Goal: Task Accomplishment & Management: Manage account settings

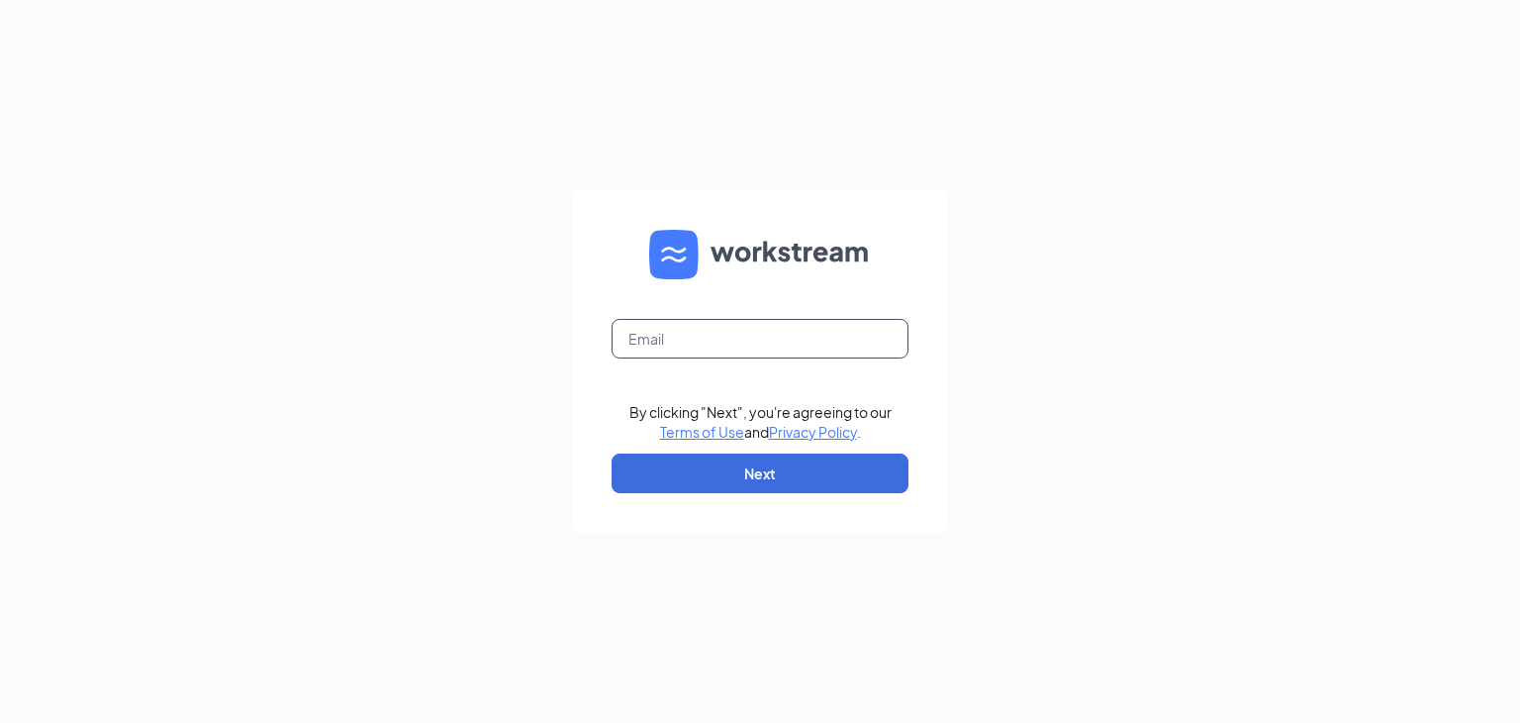
click at [836, 325] on input "text" at bounding box center [760, 339] width 297 height 40
drag, startPoint x: 859, startPoint y: 336, endPoint x: 451, endPoint y: 355, distance: 408.3
click at [451, 355] on div "sargentxchelsey@gmail.com By clicking "Next", you're agreeing to our Terms of U…" at bounding box center [760, 361] width 1520 height 723
type input "[EMAIL_ADDRESS][DOMAIN_NAME]"
click at [775, 471] on button "Next" at bounding box center [760, 473] width 297 height 40
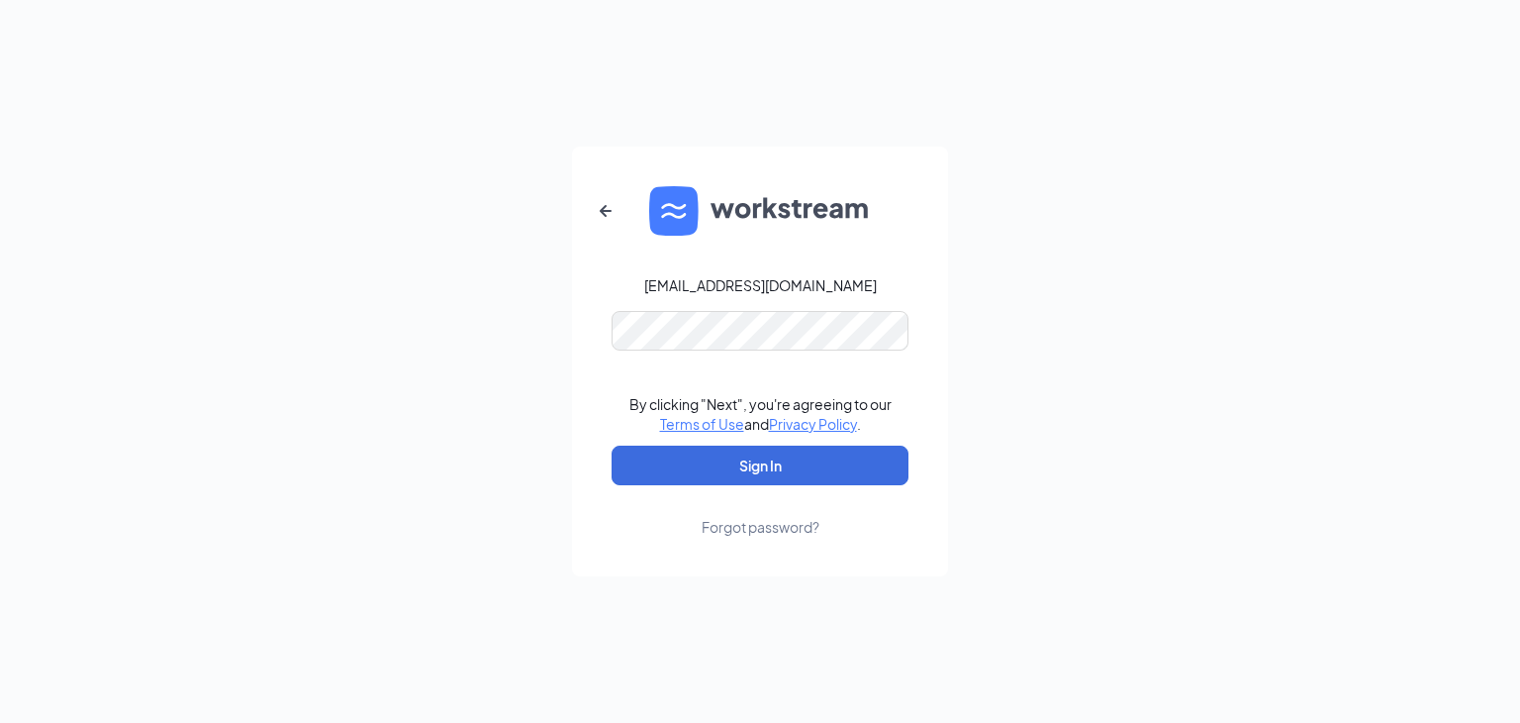
click at [770, 487] on link "Forgot password?" at bounding box center [761, 510] width 118 height 51
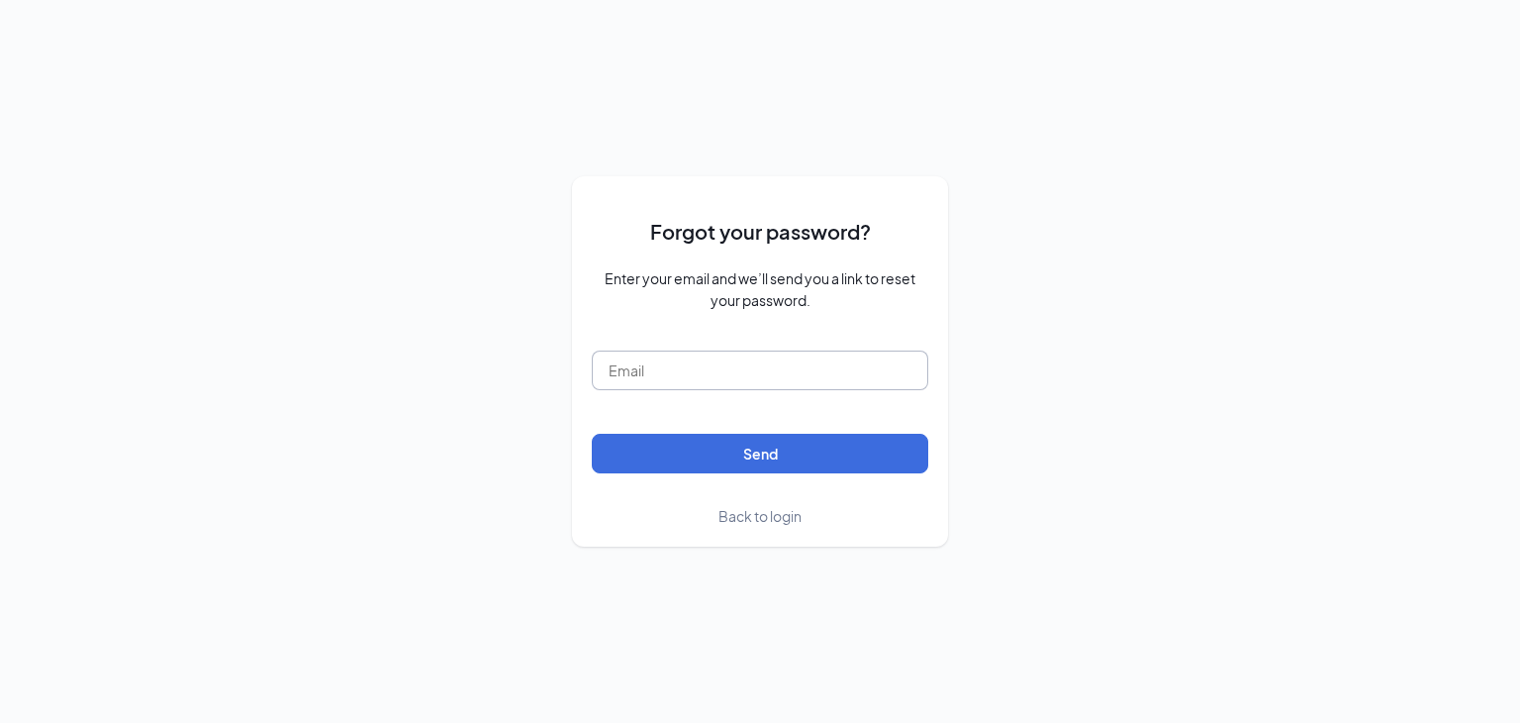
click at [875, 373] on input "text" at bounding box center [760, 370] width 337 height 40
type input "falcon@coculvers.com"
click at [828, 466] on button "Send" at bounding box center [760, 454] width 337 height 40
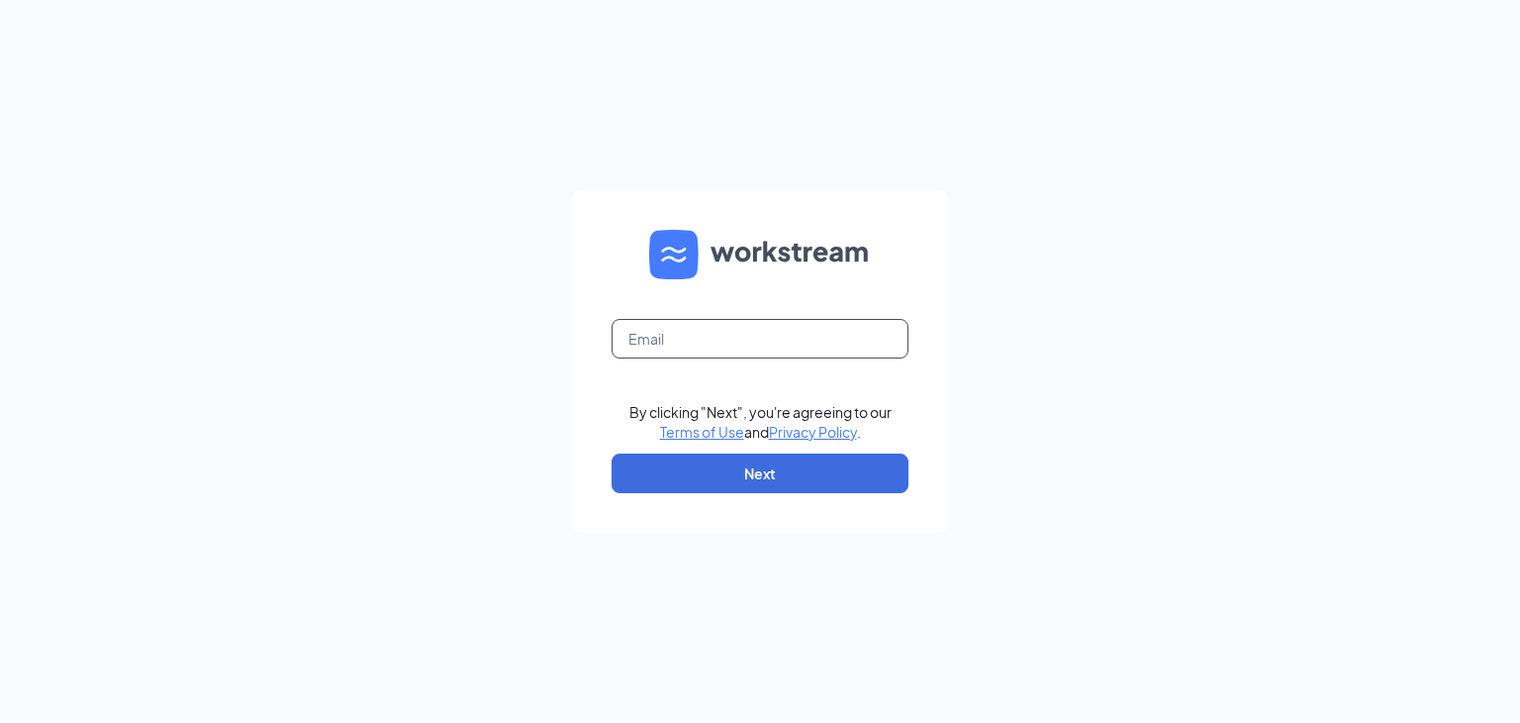
click at [749, 342] on input "text" at bounding box center [760, 339] width 297 height 40
type input "[EMAIL_ADDRESS][DOMAIN_NAME]"
click at [736, 484] on button "Next" at bounding box center [760, 473] width 297 height 40
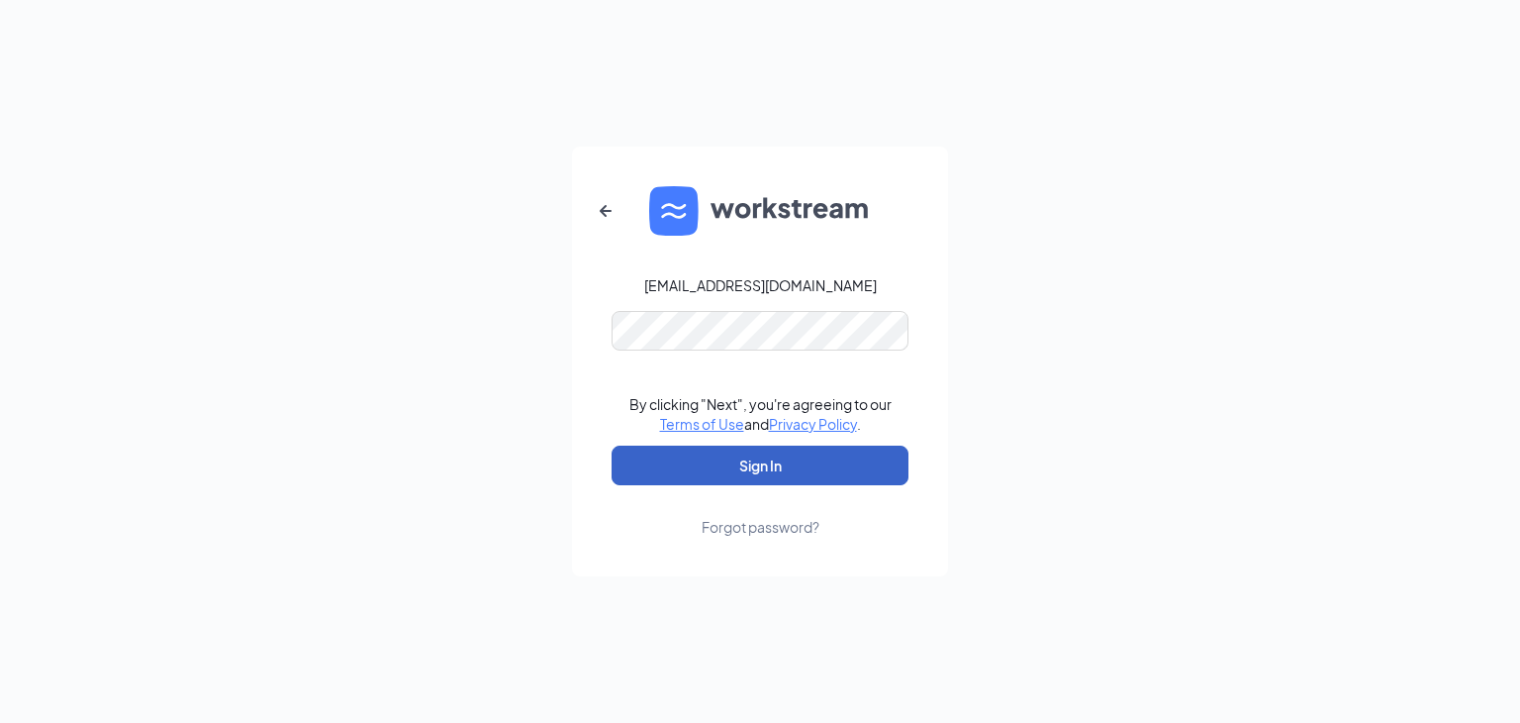
click at [770, 467] on button "Sign In" at bounding box center [760, 465] width 297 height 40
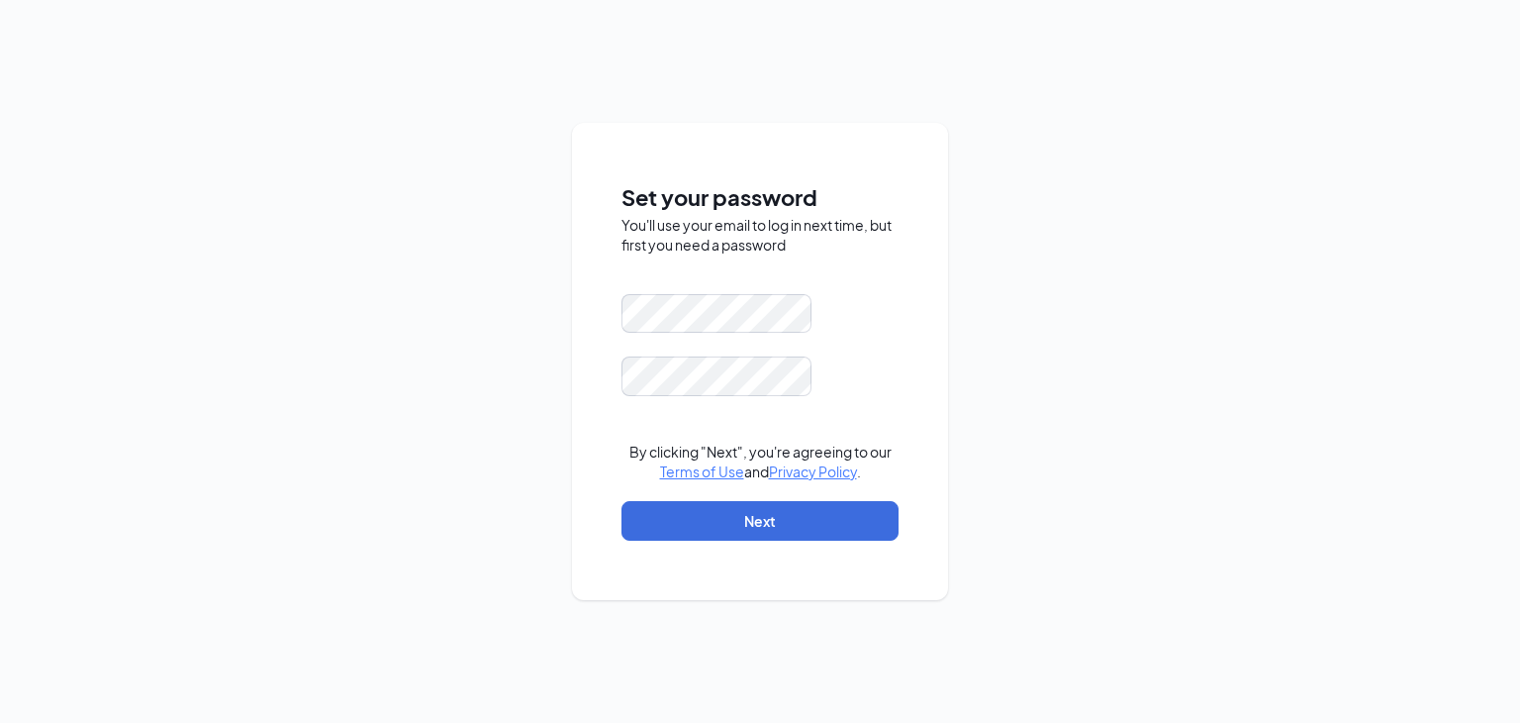
drag, startPoint x: 1224, startPoint y: 346, endPoint x: 1041, endPoint y: 385, distance: 186.2
click at [1221, 345] on div "Set your password You'll use your email to log in next time, but first you need…" at bounding box center [760, 361] width 1520 height 723
click at [610, 332] on div "Set your password You'll use your email to log in next time, but first you need…" at bounding box center [760, 361] width 376 height 477
click at [528, 339] on div "Set your password You'll use your email to log in next time, but first you need…" at bounding box center [760, 361] width 1520 height 723
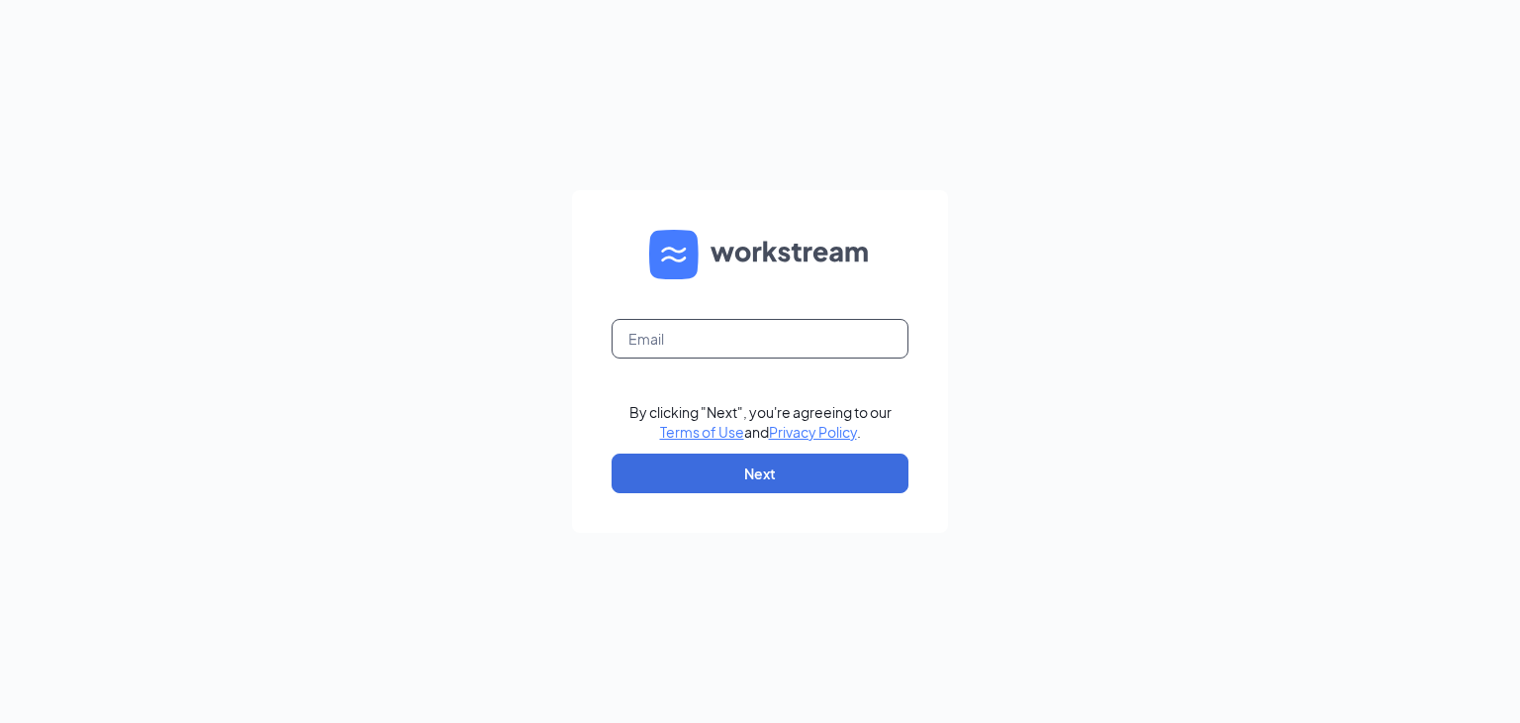
click at [841, 346] on input "text" at bounding box center [760, 339] width 297 height 40
type input "[EMAIL_ADDRESS][DOMAIN_NAME]"
click at [781, 484] on button "Next" at bounding box center [760, 473] width 297 height 40
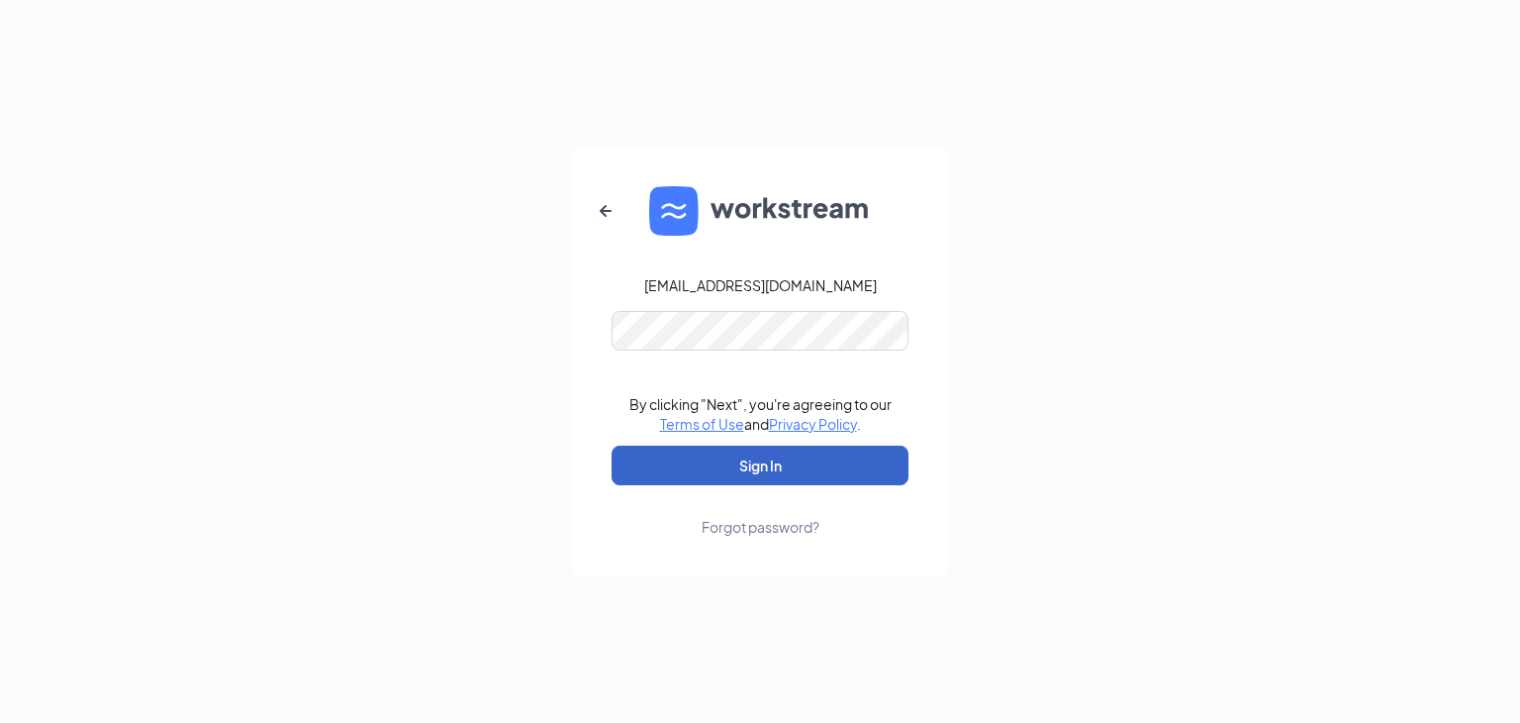
click at [734, 482] on button "Sign In" at bounding box center [760, 465] width 297 height 40
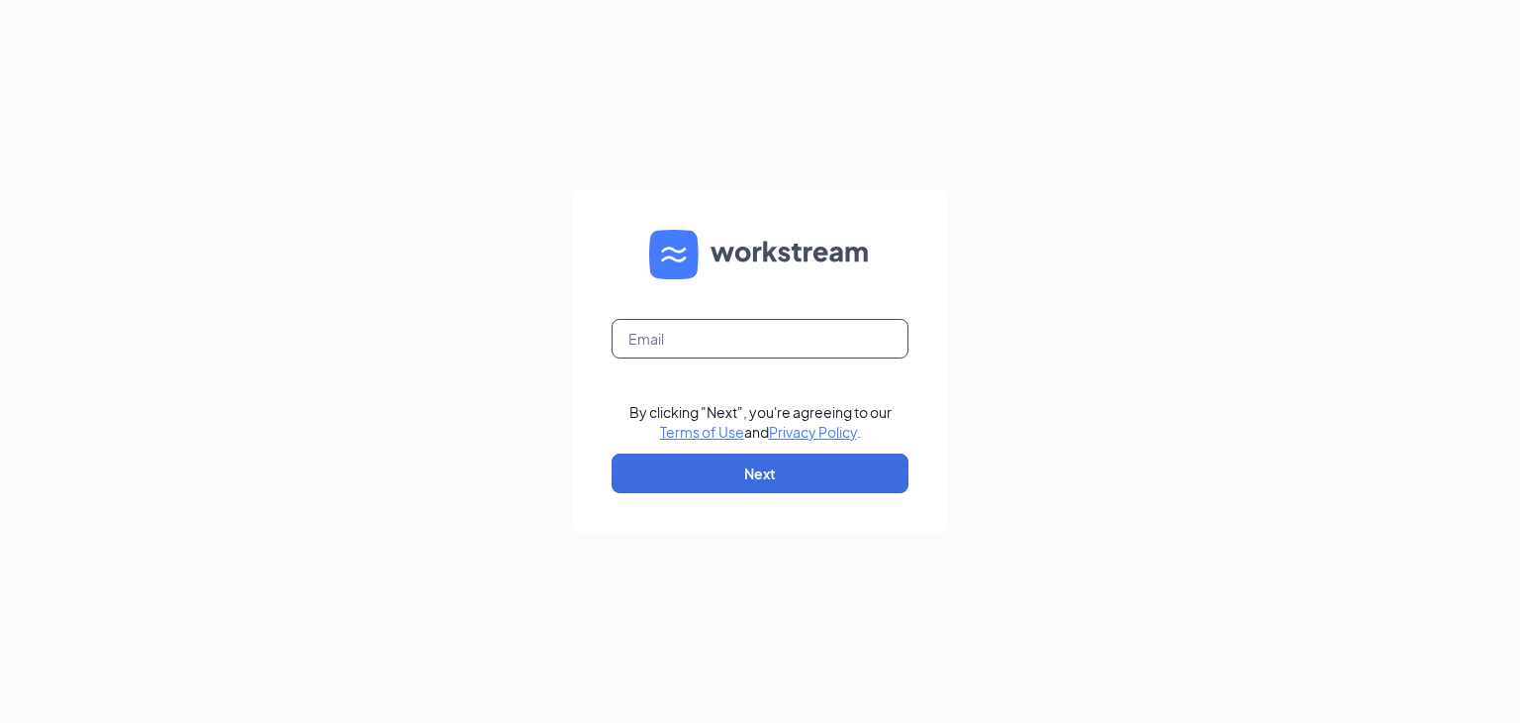
click at [738, 346] on input "text" at bounding box center [760, 339] width 297 height 40
type input "falcon@coculvers.com"
click at [772, 480] on button "Next" at bounding box center [760, 473] width 297 height 40
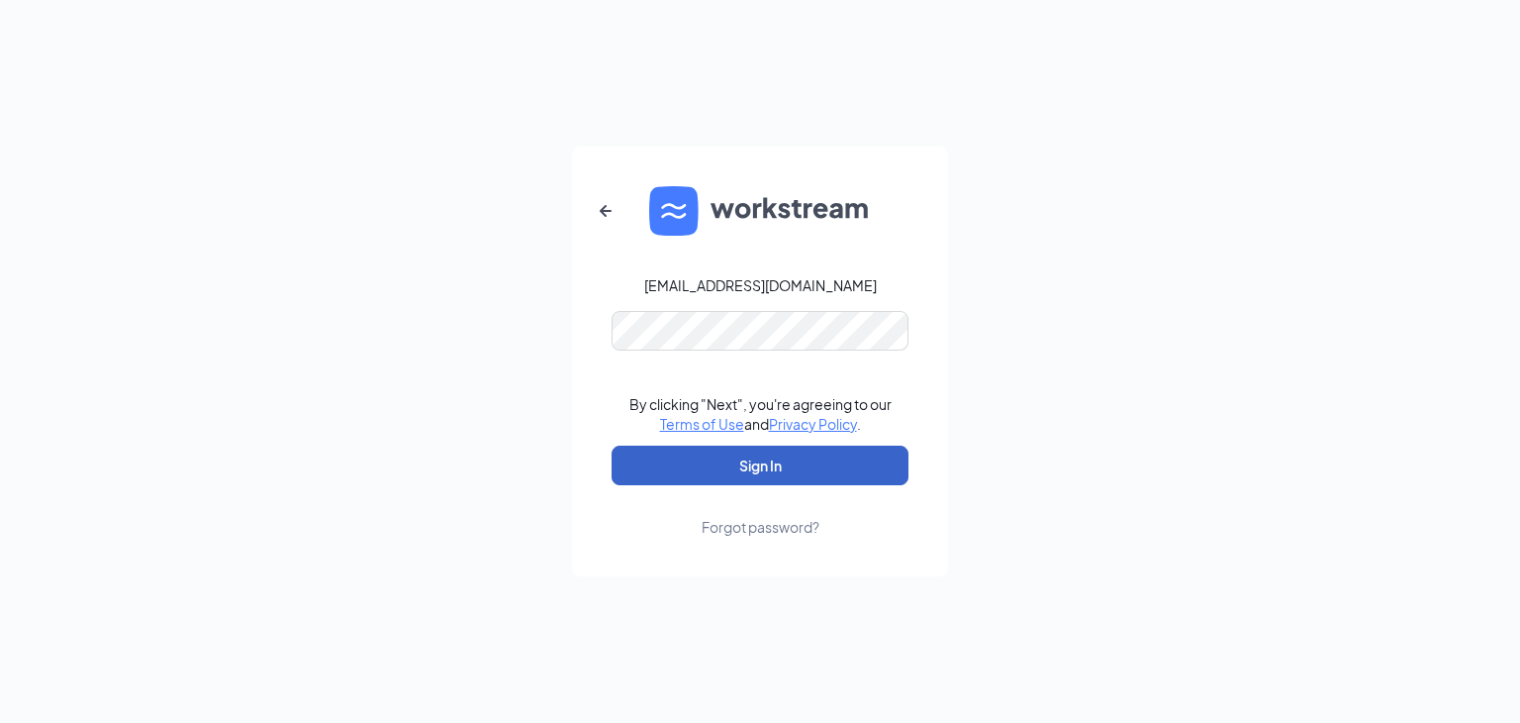
click at [740, 466] on button "Sign In" at bounding box center [760, 465] width 297 height 40
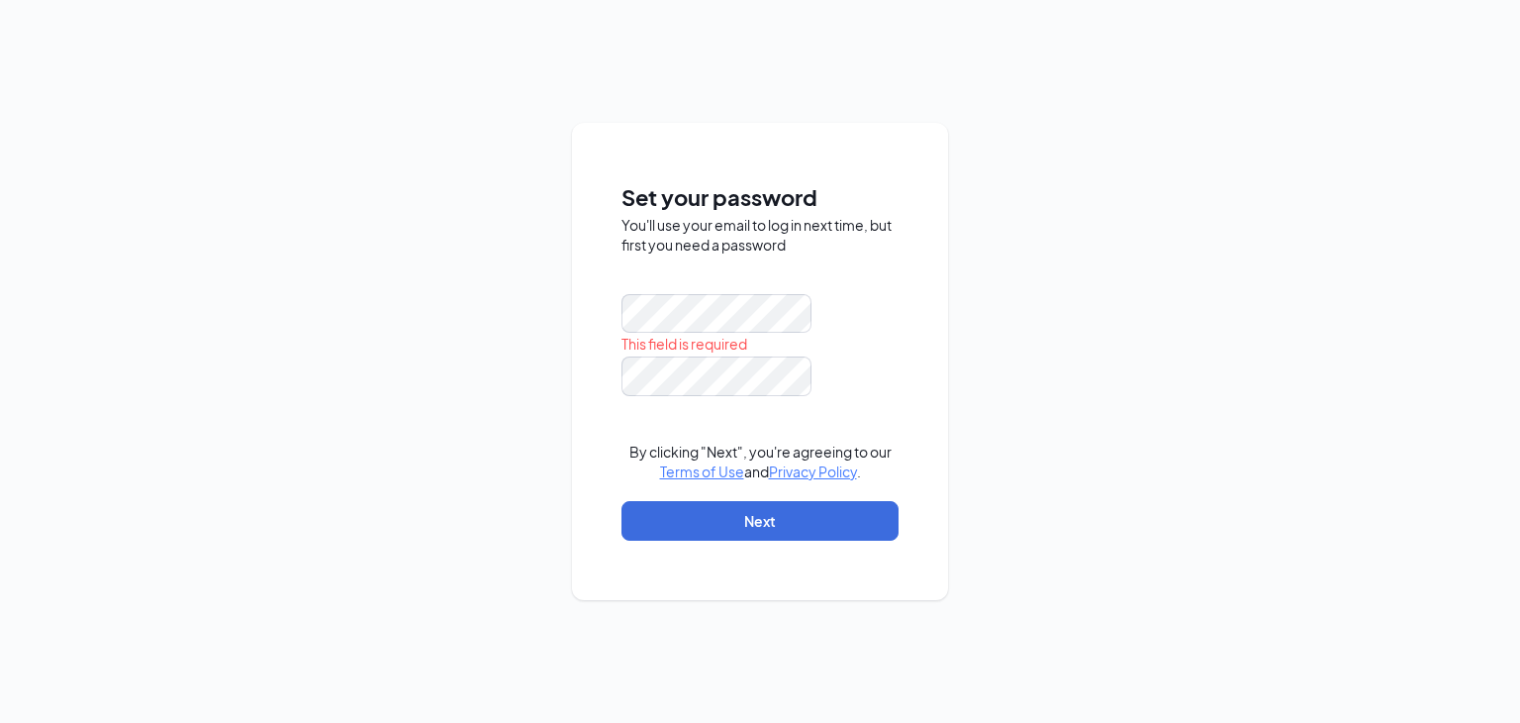
click at [1036, 195] on div "Set your password You'll use your email to log in next time, but first you need…" at bounding box center [760, 361] width 1520 height 723
click at [1032, 418] on div "Set your password You'll use your email to log in next time, but first you need…" at bounding box center [760, 361] width 1520 height 723
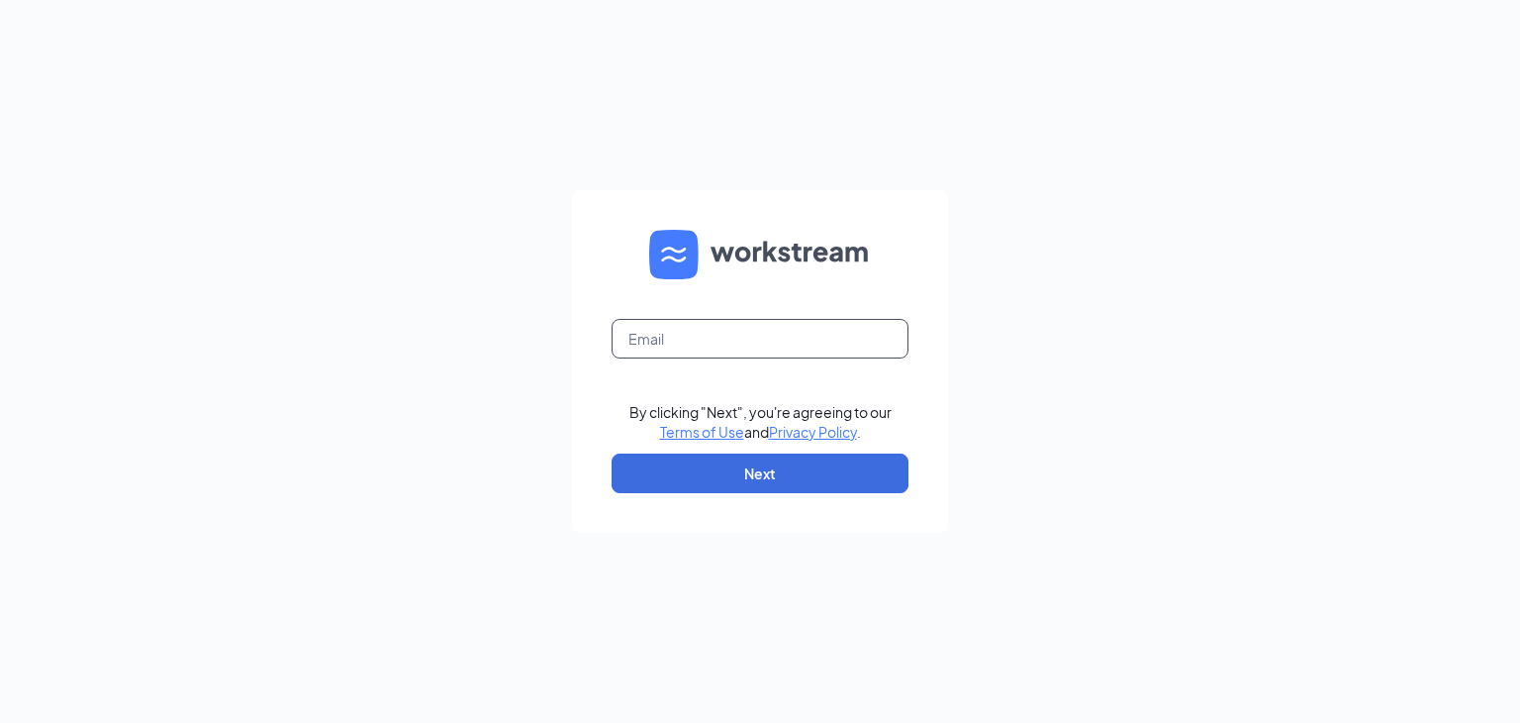
click at [667, 334] on input "text" at bounding box center [760, 339] width 297 height 40
type input "[EMAIL_ADDRESS][DOMAIN_NAME]"
click at [735, 480] on button "Next" at bounding box center [760, 473] width 297 height 40
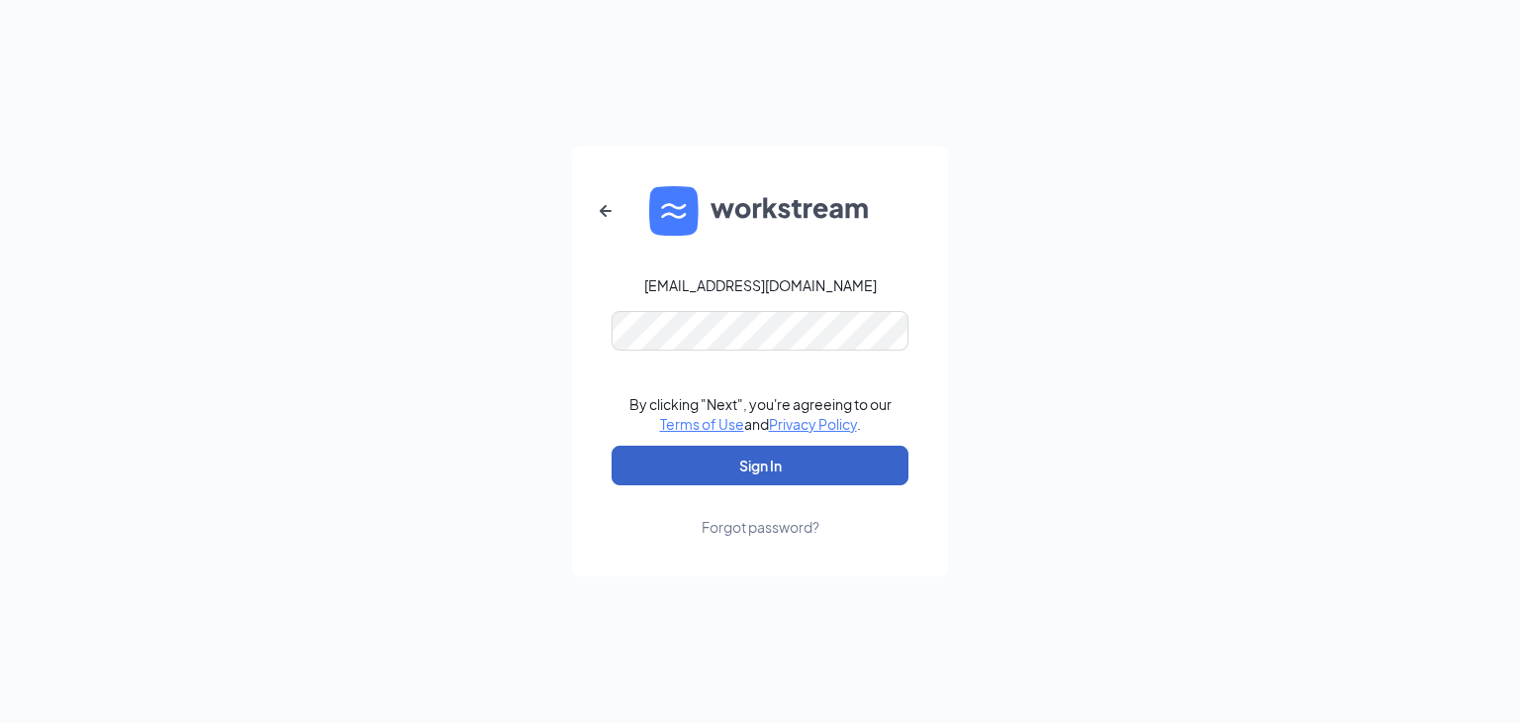
click at [736, 452] on button "Sign In" at bounding box center [760, 465] width 297 height 40
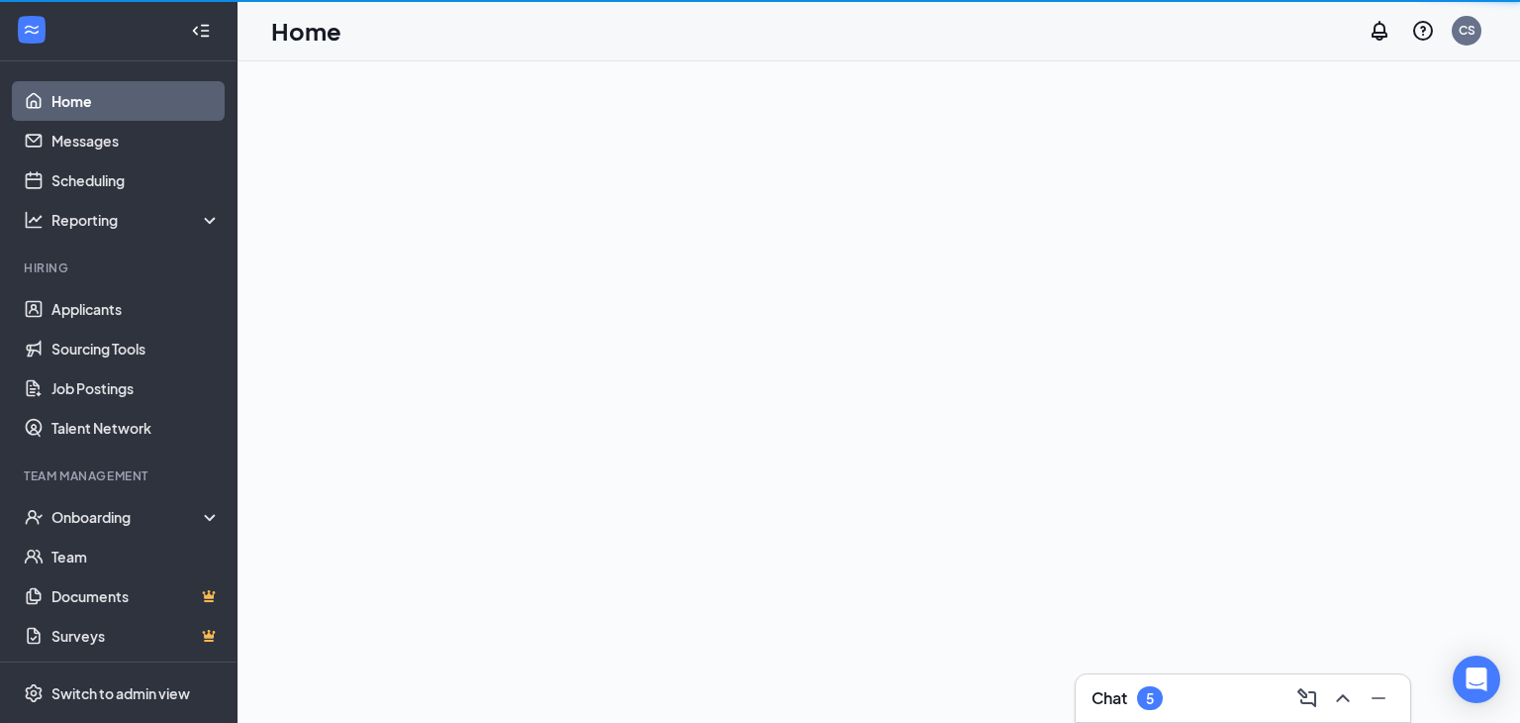
click at [1170, 687] on div "Chat 5" at bounding box center [1243, 698] width 303 height 32
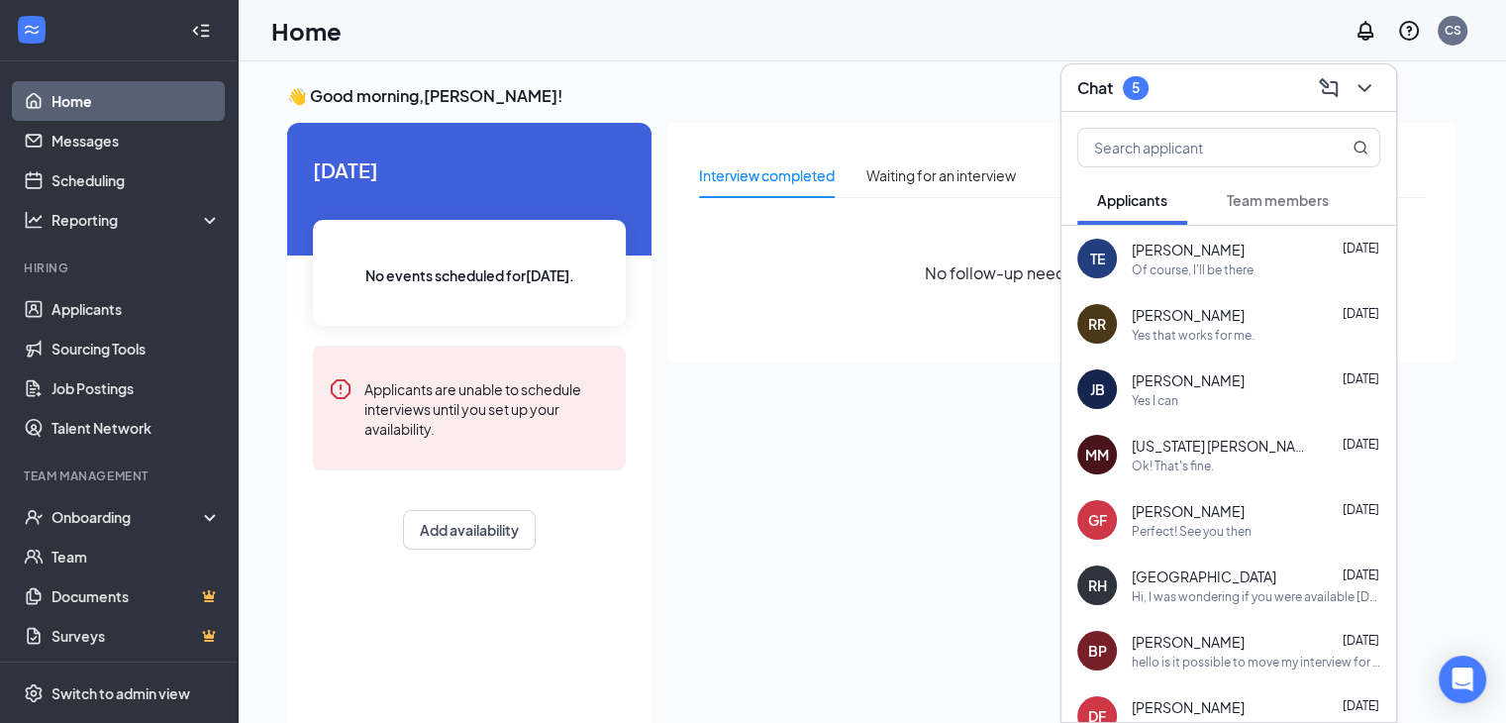
click at [1295, 193] on span "Team members" at bounding box center [1277, 200] width 102 height 18
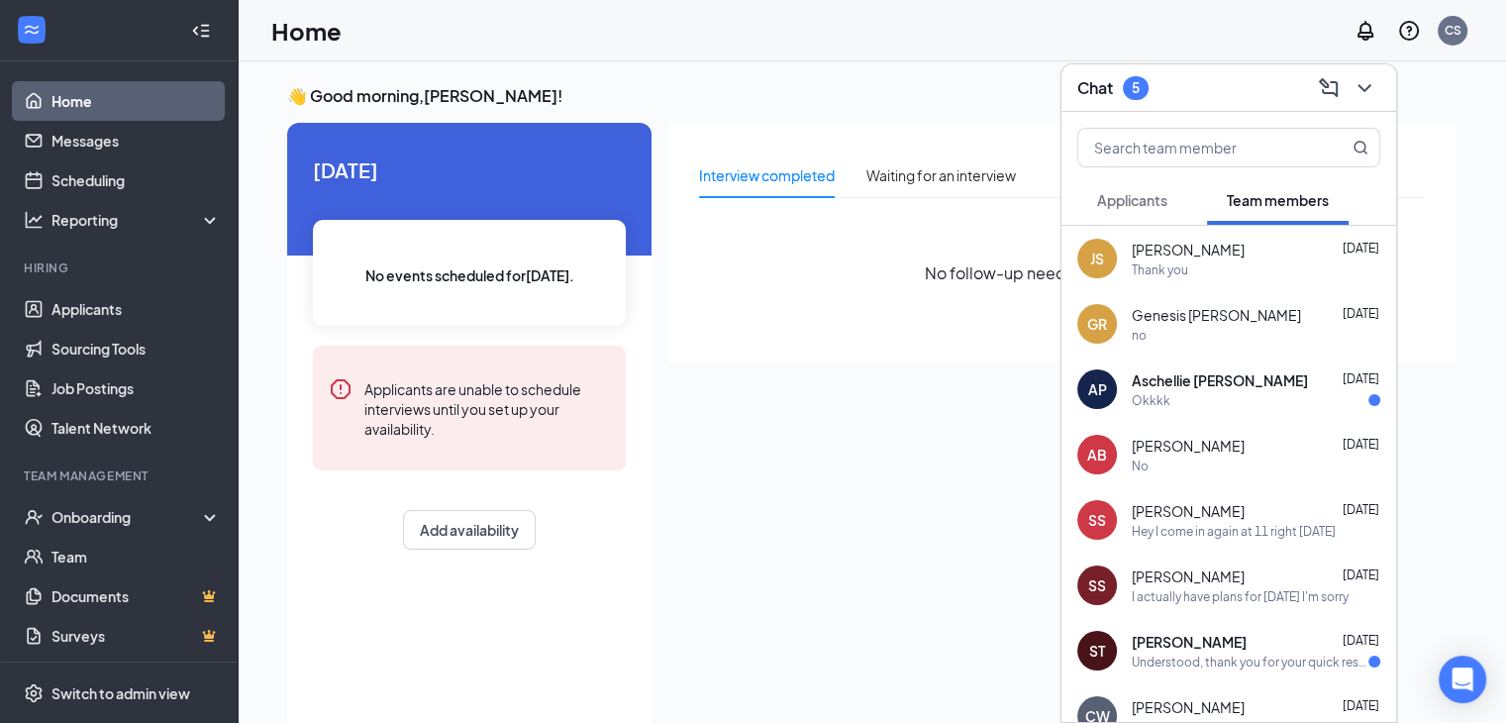
click at [1147, 204] on span "Applicants" at bounding box center [1132, 200] width 70 height 18
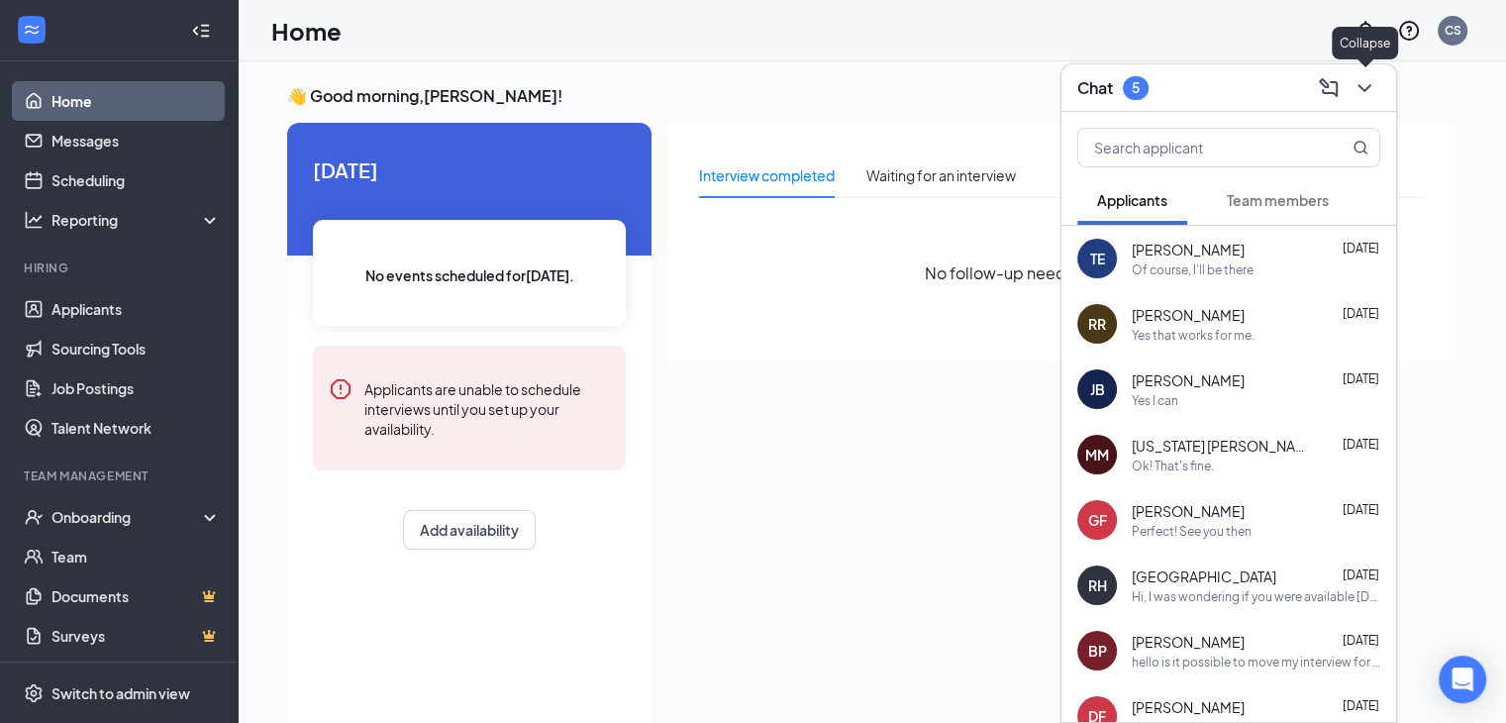
click at [1366, 76] on icon "ChevronDown" at bounding box center [1364, 88] width 24 height 24
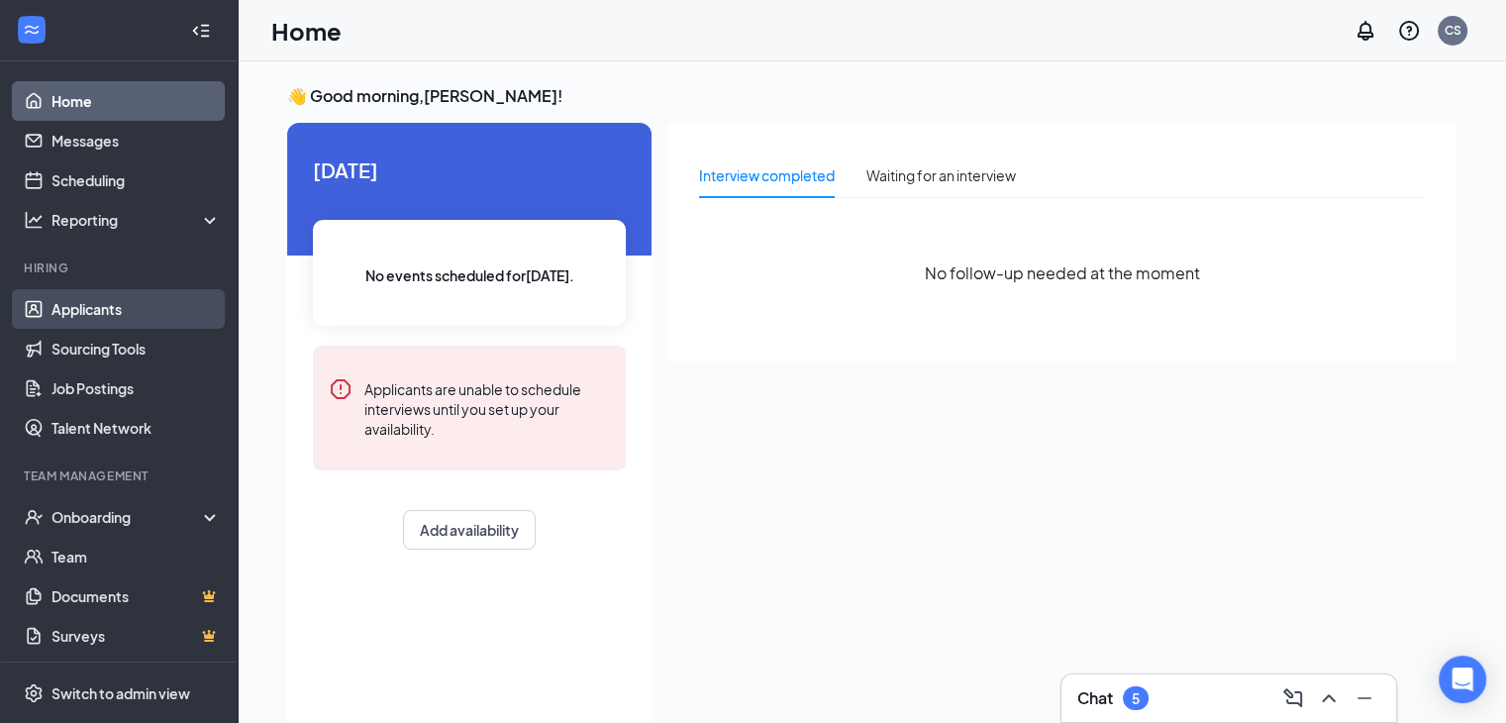
click at [112, 306] on link "Applicants" at bounding box center [135, 309] width 169 height 40
